Goal: Task Accomplishment & Management: Use online tool/utility

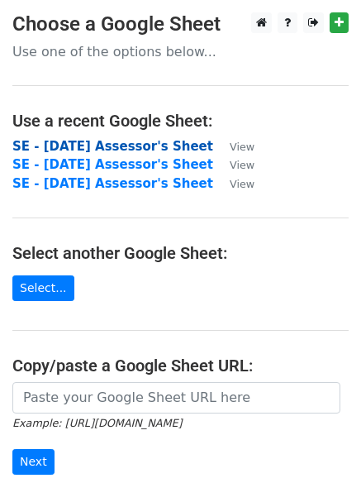
click at [78, 147] on strong "SE - November 2025 Assessor's Sheet" at bounding box center [112, 146] width 201 height 15
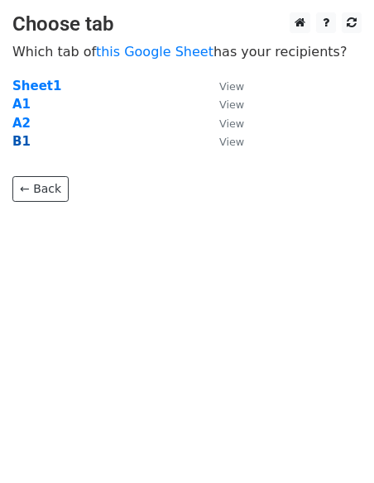
click at [15, 142] on strong "B1" at bounding box center [21, 141] width 18 height 15
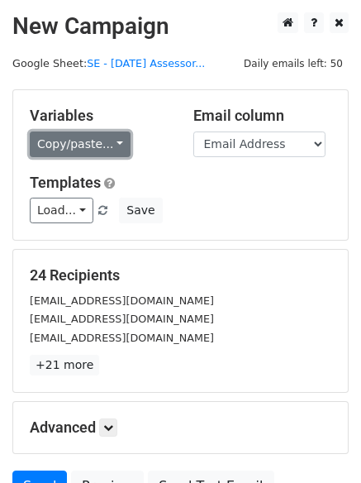
click at [110, 141] on link "Copy/paste..." at bounding box center [80, 144] width 101 height 26
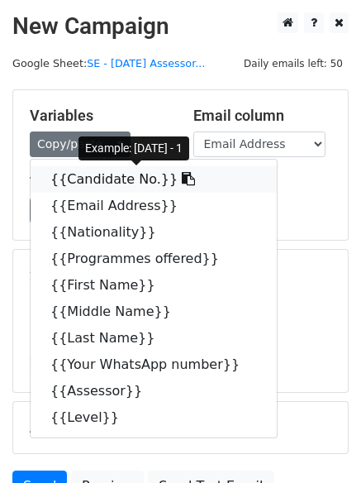
click at [112, 176] on link "{{Candidate No.}}" at bounding box center [154, 179] width 246 height 26
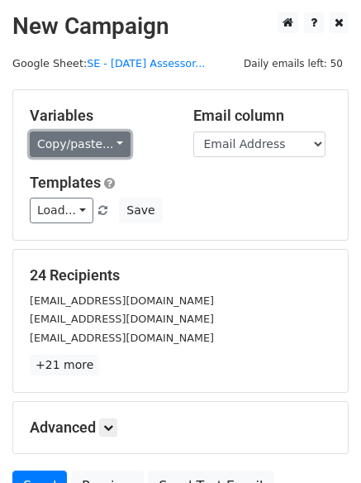
click at [112, 141] on link "Copy/paste..." at bounding box center [80, 144] width 101 height 26
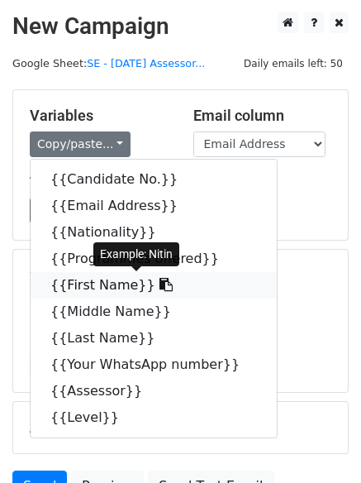
click at [112, 282] on link "{{First Name}}" at bounding box center [154, 285] width 246 height 26
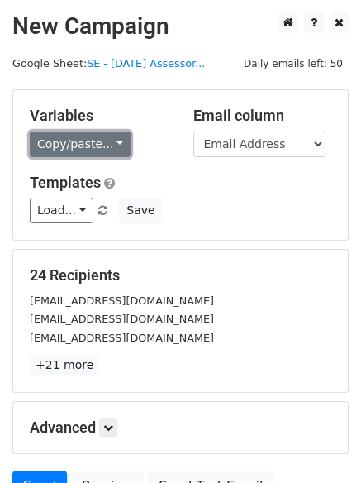
click at [109, 142] on link "Copy/paste..." at bounding box center [80, 144] width 101 height 26
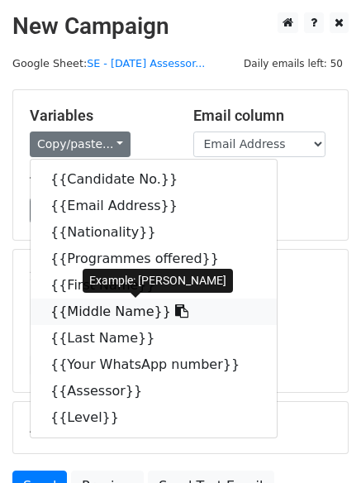
click at [117, 313] on link "{{Middle Name}}" at bounding box center [154, 312] width 246 height 26
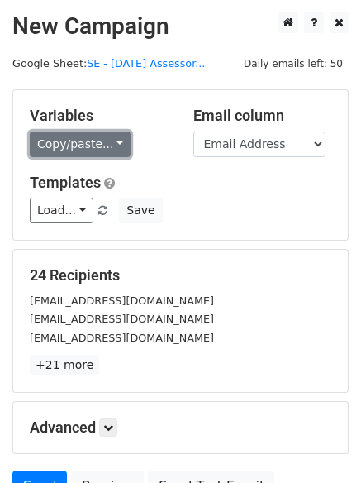
click at [108, 144] on link "Copy/paste..." at bounding box center [80, 144] width 101 height 26
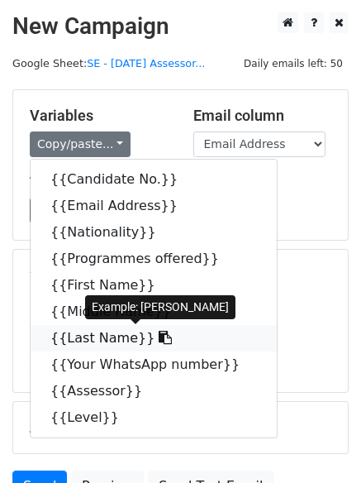
click at [97, 340] on link "{{Last Name}}" at bounding box center [154, 338] width 246 height 26
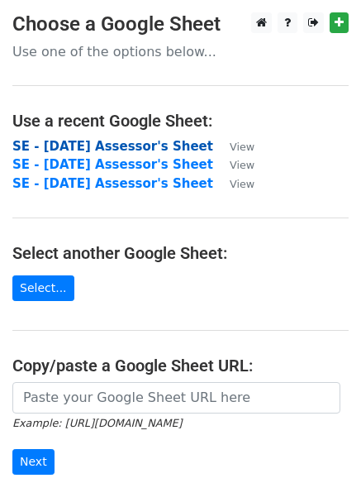
click at [79, 143] on strong "SE - November 2025 Assessor's Sheet" at bounding box center [112, 146] width 201 height 15
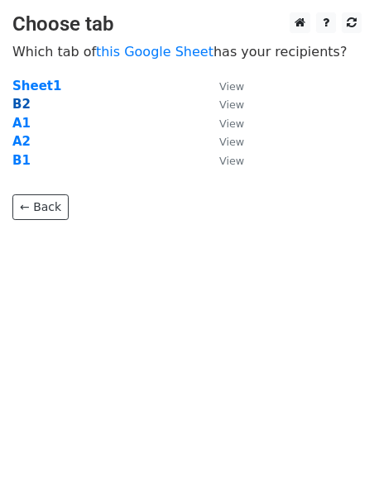
click at [19, 100] on strong "B2" at bounding box center [21, 104] width 18 height 15
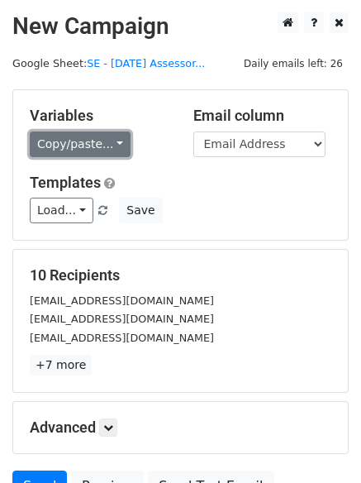
click at [112, 140] on link "Copy/paste..." at bounding box center [80, 144] width 101 height 26
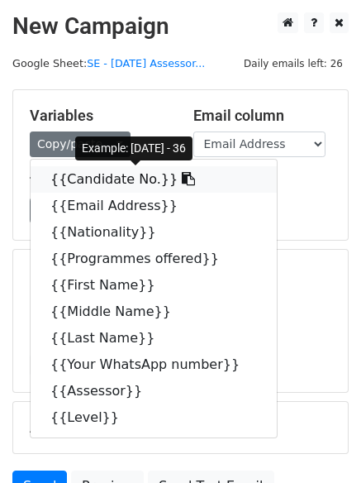
click at [122, 180] on link "{{Candidate No.}}" at bounding box center [154, 179] width 246 height 26
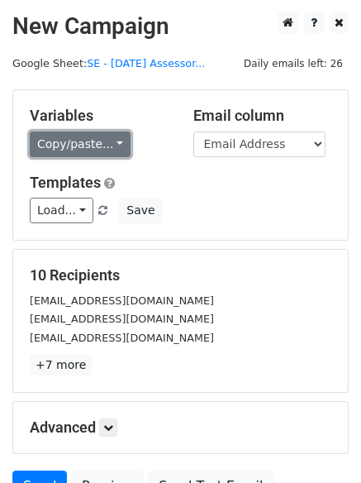
click at [112, 141] on link "Copy/paste..." at bounding box center [80, 144] width 101 height 26
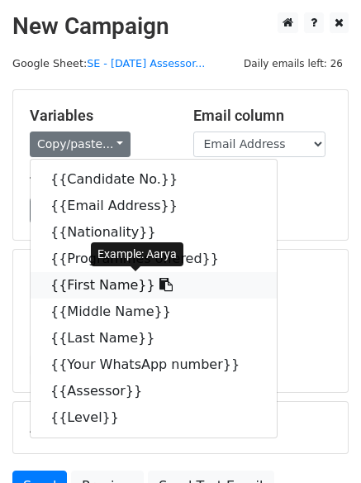
click at [105, 286] on link "{{First Name}}" at bounding box center [154, 285] width 246 height 26
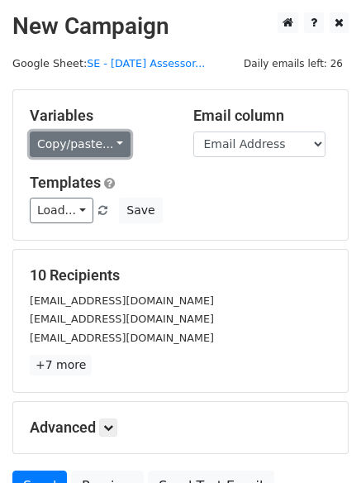
click at [112, 141] on link "Copy/paste..." at bounding box center [80, 144] width 101 height 26
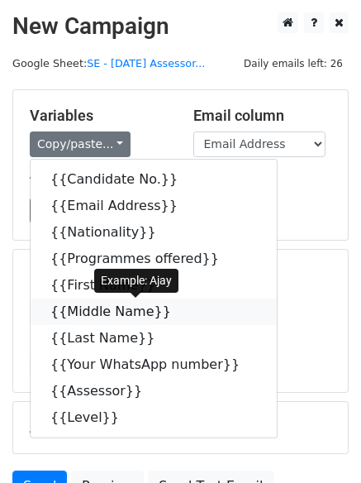
click at [120, 315] on link "{{Middle Name}}" at bounding box center [154, 312] width 246 height 26
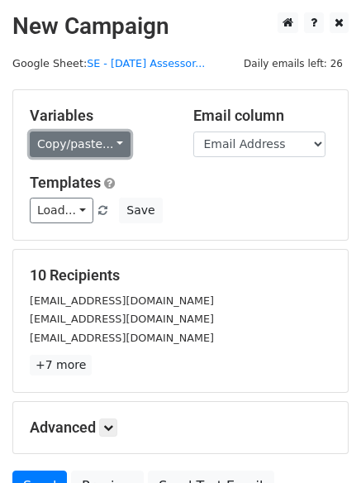
click at [109, 145] on link "Copy/paste..." at bounding box center [80, 144] width 101 height 26
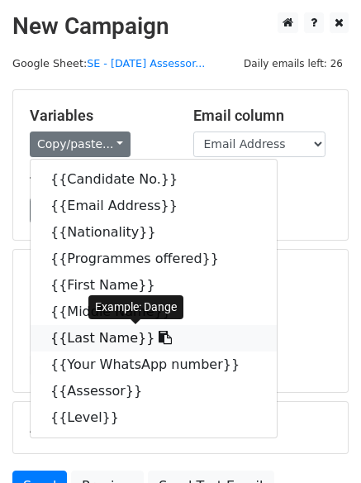
click at [94, 341] on link "{{Last Name}}" at bounding box center [154, 338] width 246 height 26
